Goal: Task Accomplishment & Management: Manage account settings

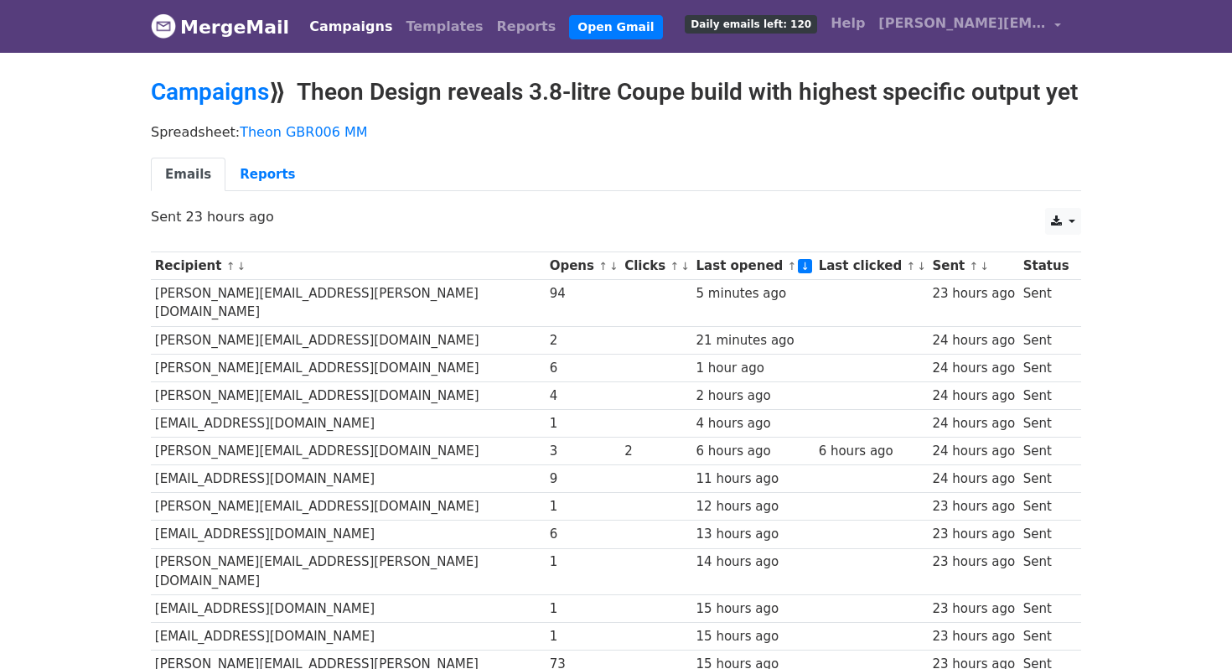
click at [788, 272] on link "↑" at bounding box center [792, 266] width 9 height 13
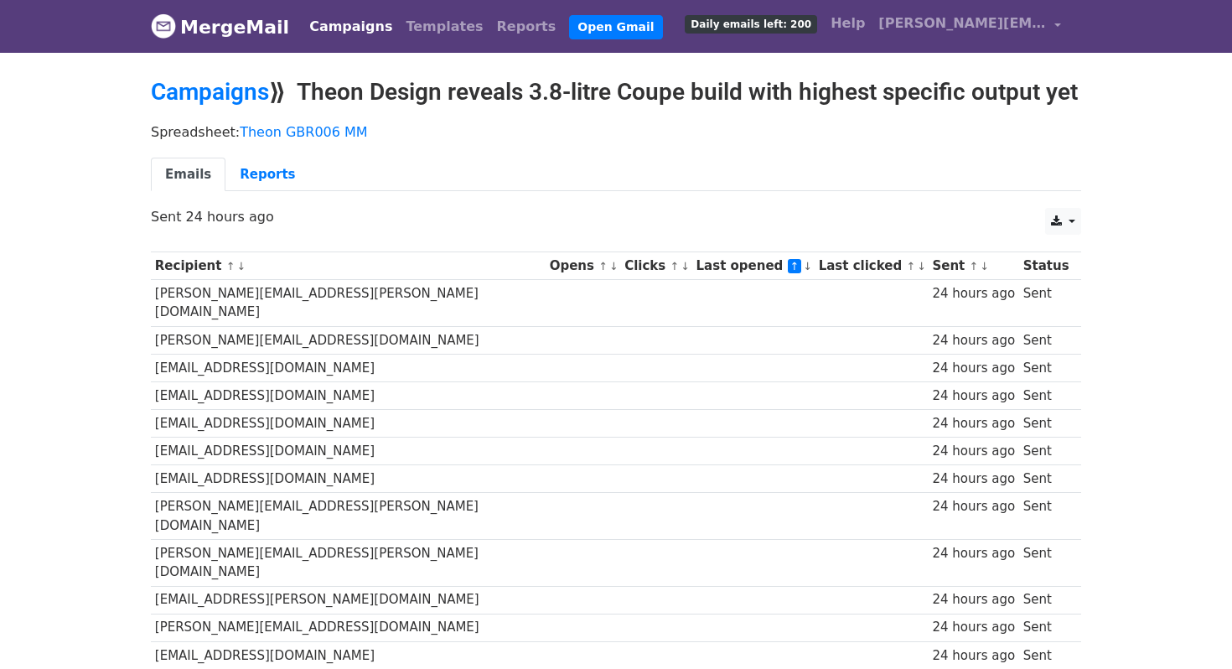
click at [803, 272] on link "↓" at bounding box center [807, 266] width 9 height 13
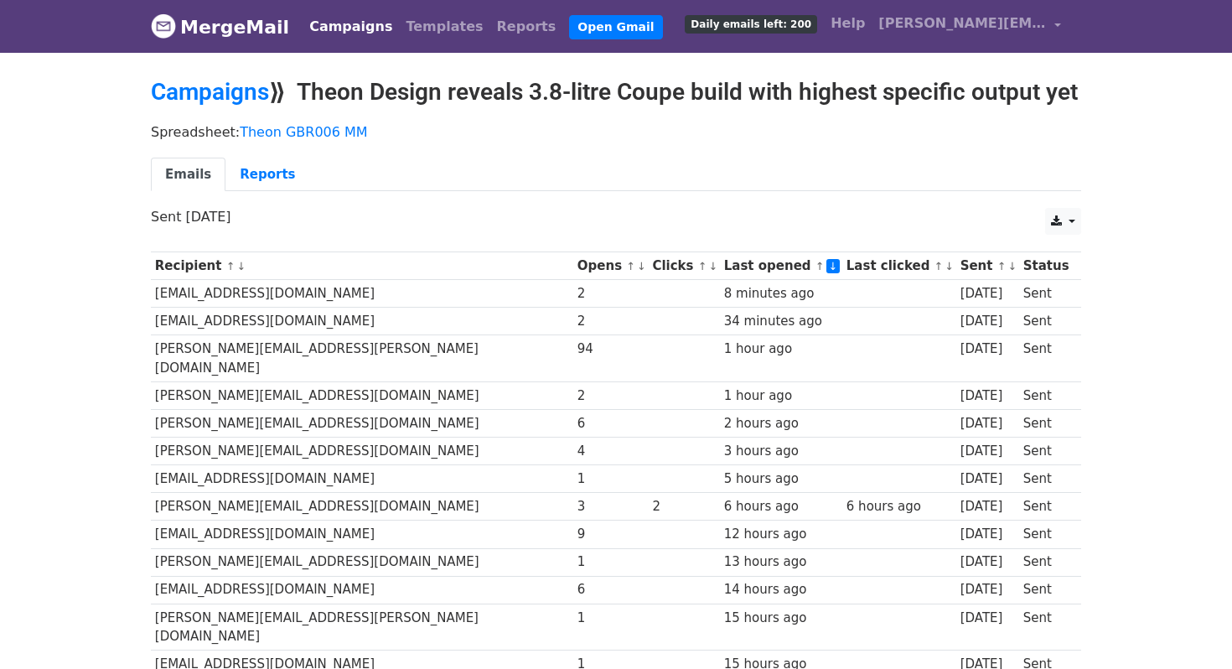
click at [708, 272] on link "↓" at bounding box center [712, 266] width 9 height 13
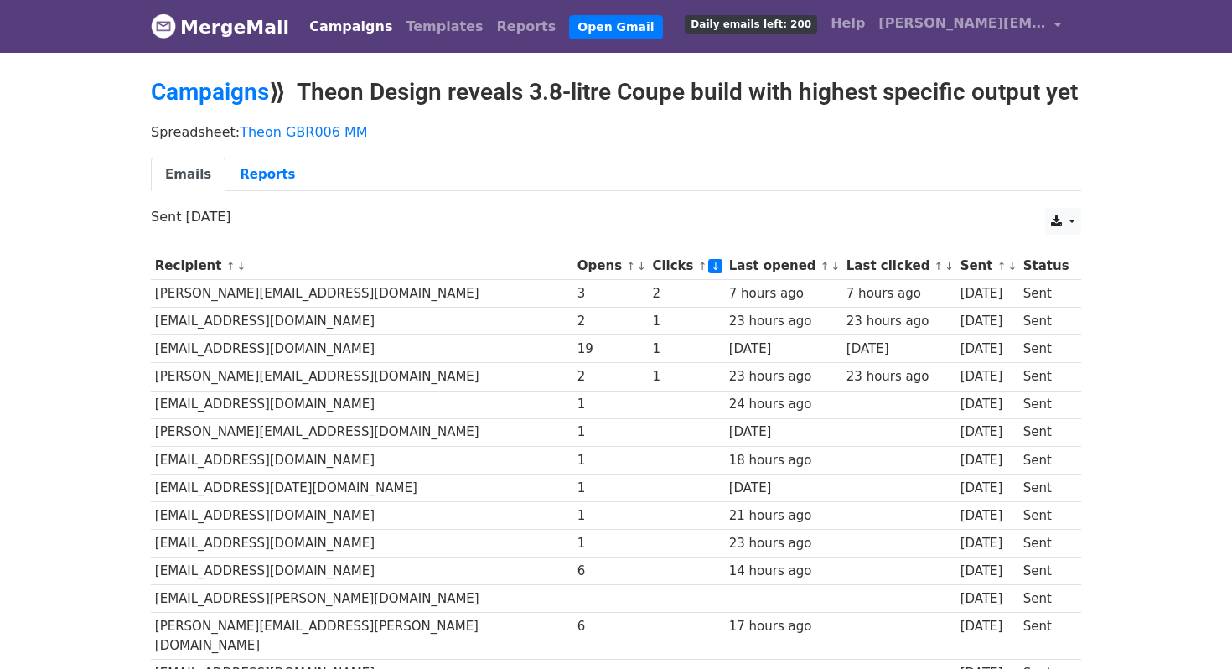
click at [637, 272] on link "↓" at bounding box center [641, 266] width 9 height 13
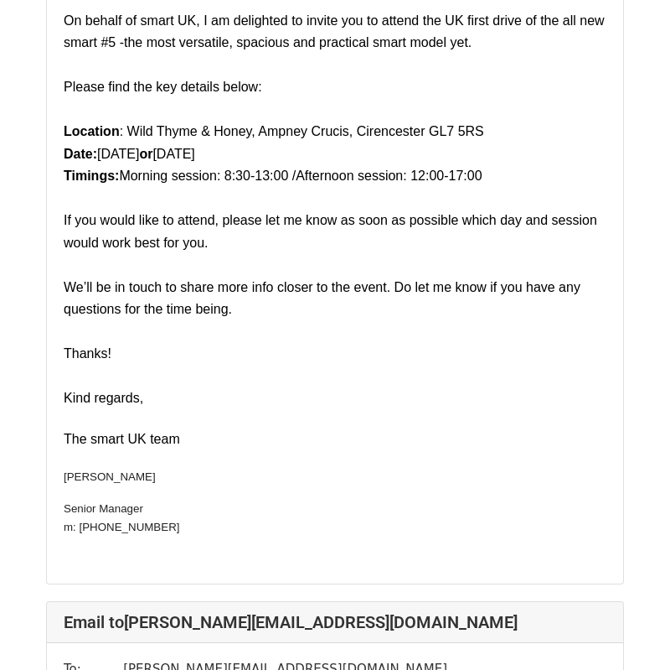
scroll to position [15520, 0]
